Goal: Transaction & Acquisition: Purchase product/service

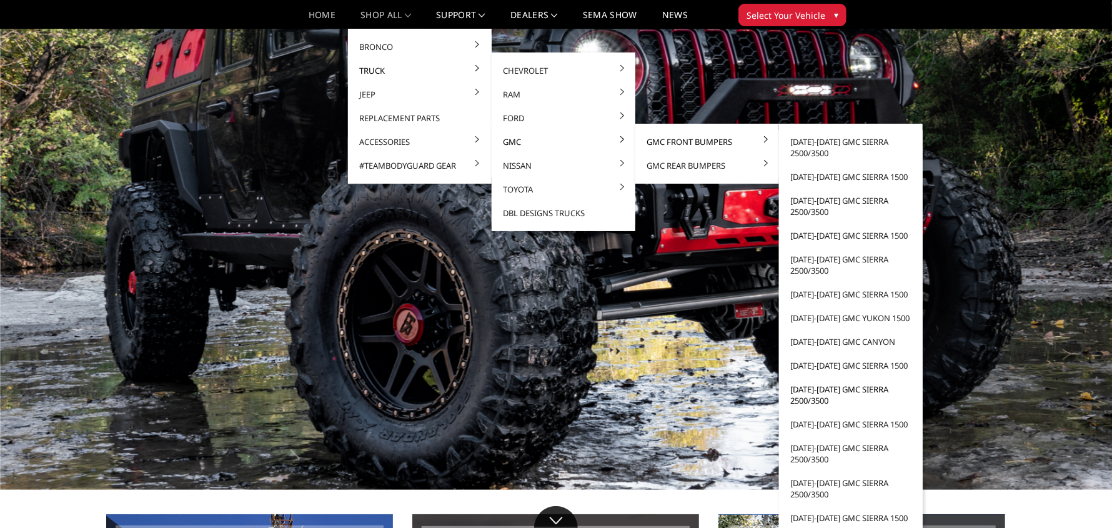
scroll to position [124, 0]
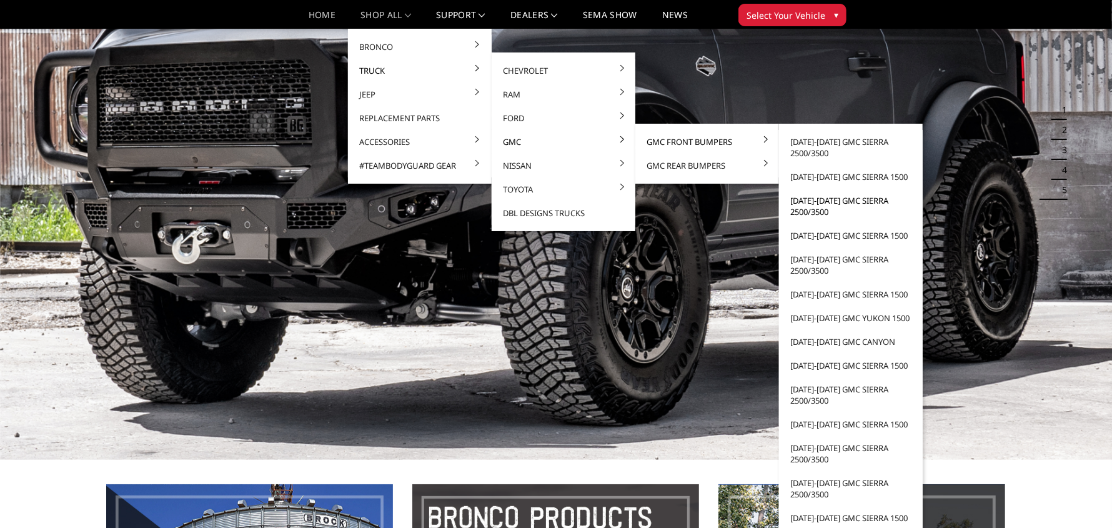
click at [826, 209] on link "[DATE]-[DATE] GMC Sierra 2500/3500" at bounding box center [851, 206] width 134 height 35
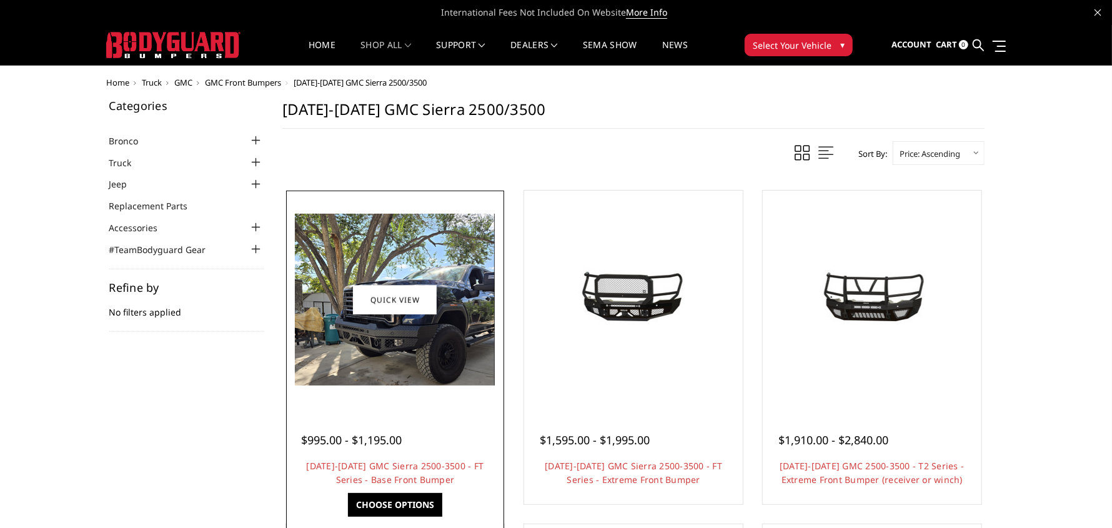
click at [367, 349] on img at bounding box center [395, 300] width 200 height 172
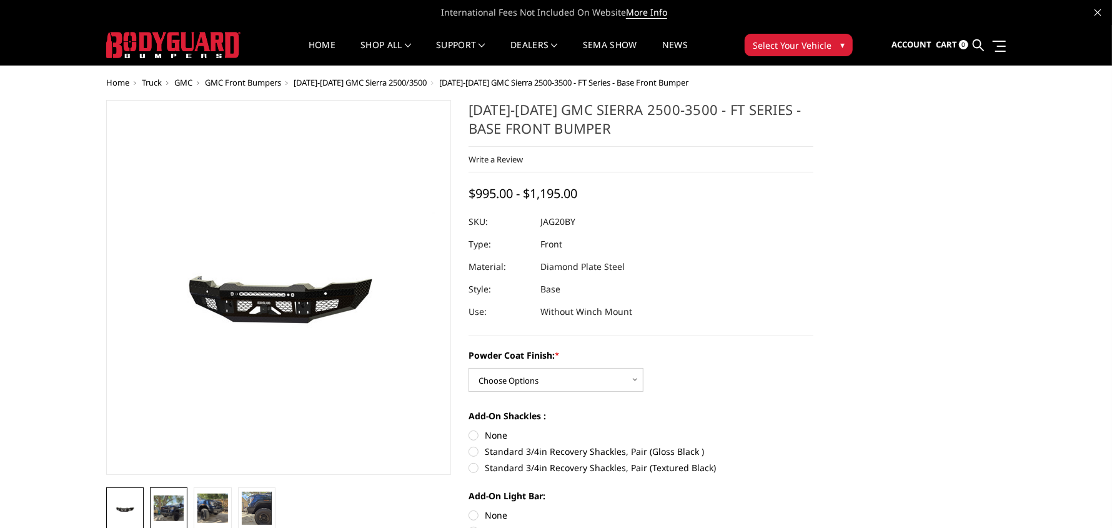
click at [177, 508] on img at bounding box center [169, 508] width 30 height 26
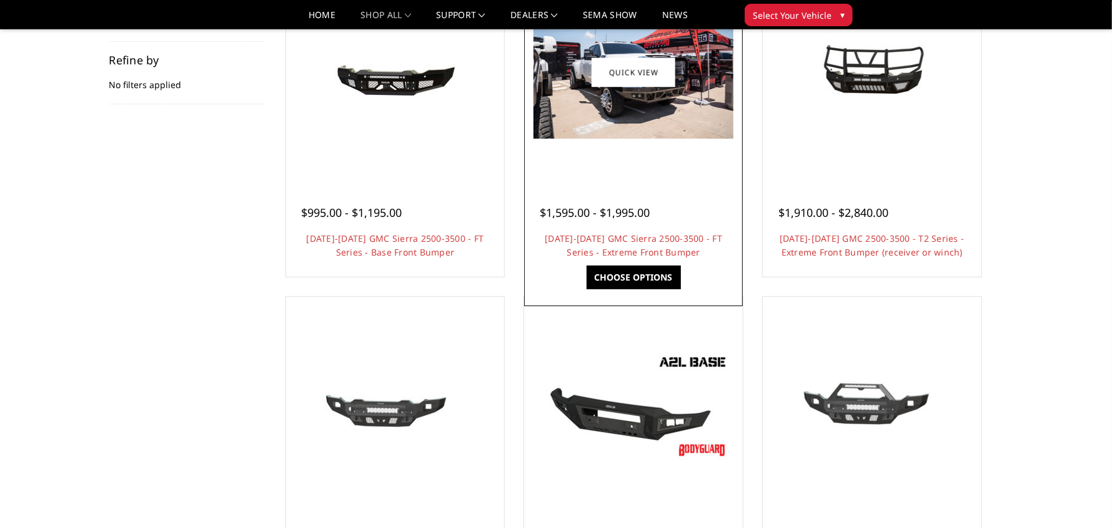
scroll to position [249, 0]
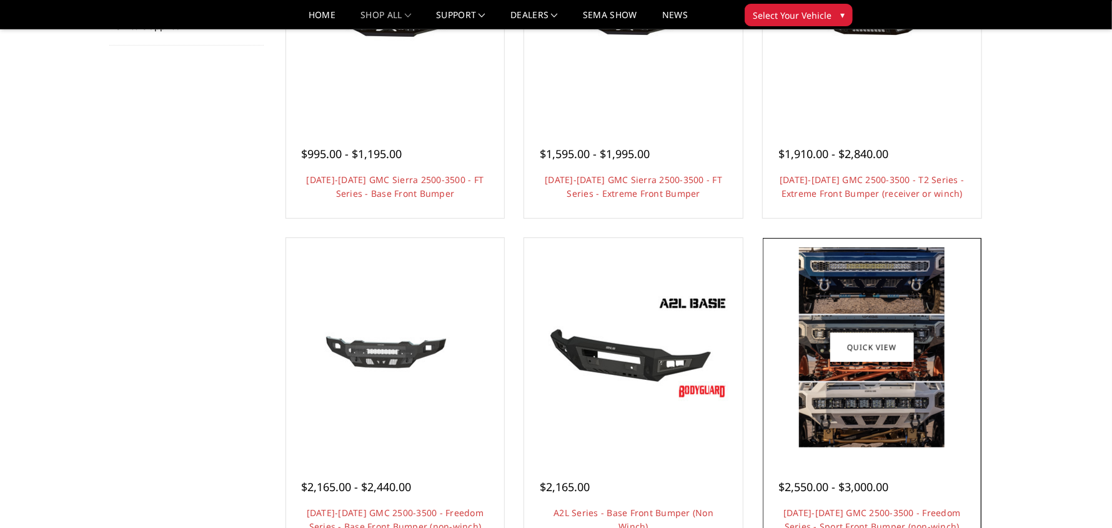
click at [868, 327] on img at bounding box center [872, 347] width 146 height 200
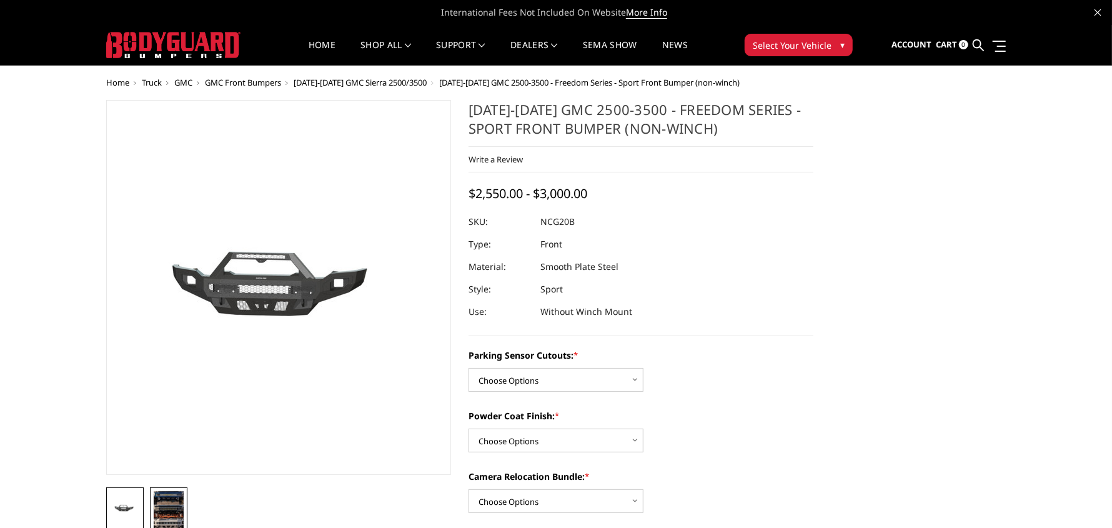
click at [151, 504] on link at bounding box center [168, 511] width 37 height 49
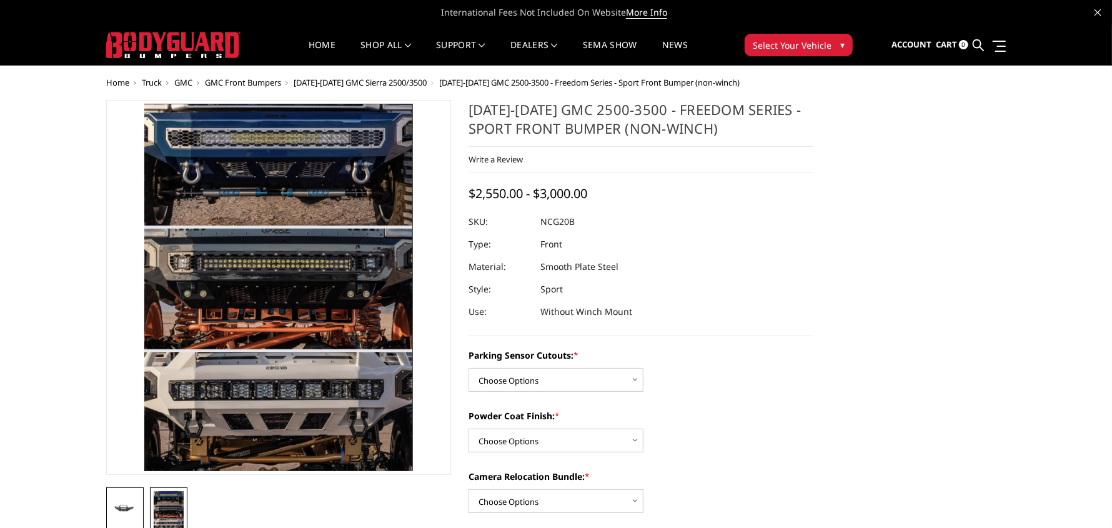
click at [122, 503] on img at bounding box center [125, 509] width 30 height 14
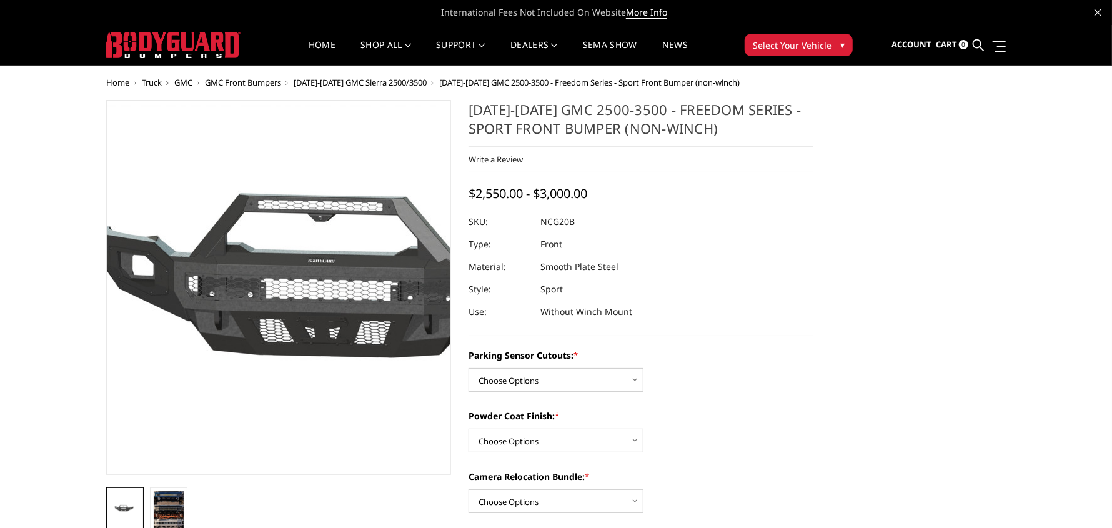
click at [213, 209] on img at bounding box center [366, 285] width 800 height 359
